Goal: Find specific page/section: Find specific page/section

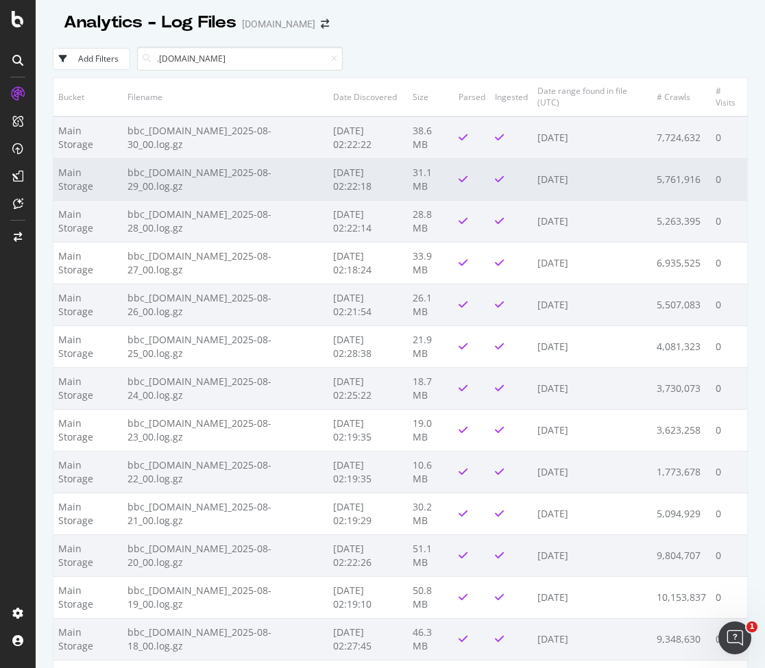
scroll to position [97, 0]
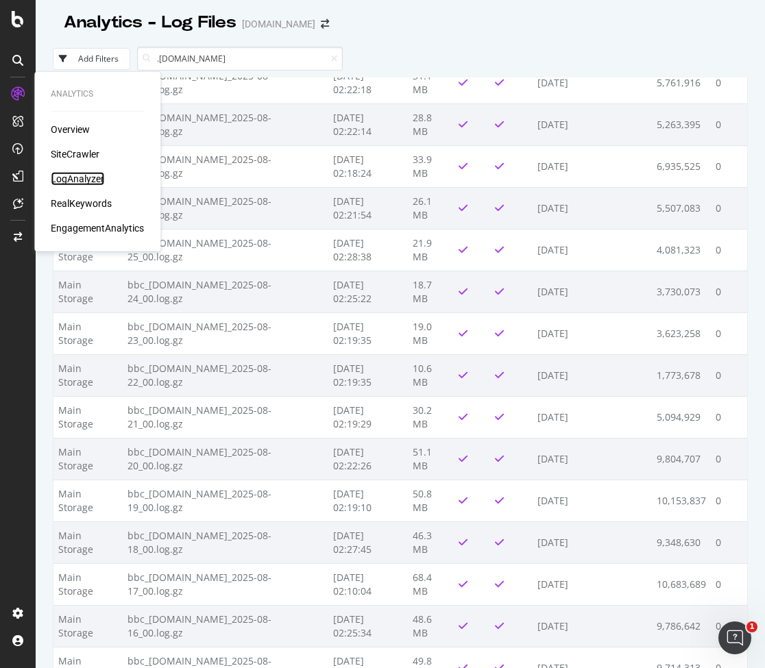
click at [81, 179] on div "LogAnalyzer" at bounding box center [77, 179] width 53 height 14
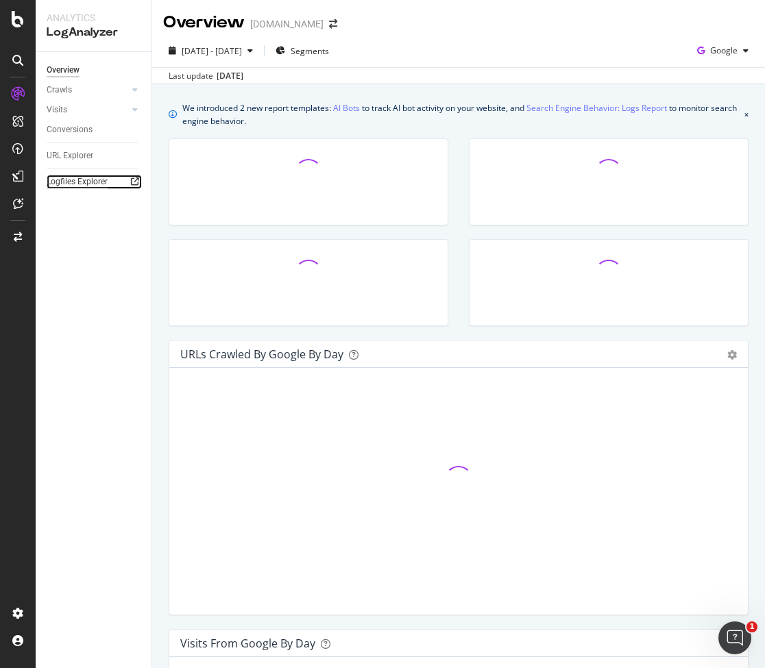
click at [104, 183] on div "Logfiles Explorer" at bounding box center [77, 182] width 61 height 14
